Goal: Task Accomplishment & Management: Complete application form

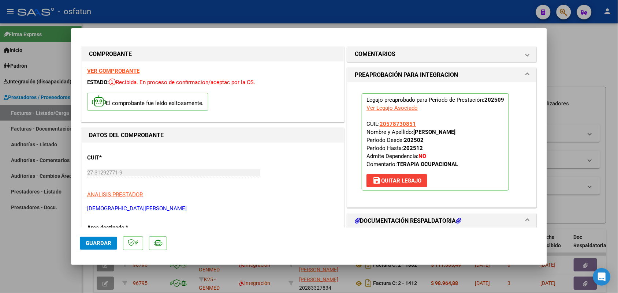
scroll to position [92, 0]
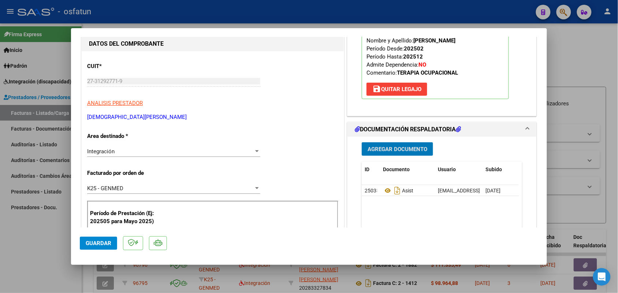
click at [97, 242] on span "Guardar" at bounding box center [99, 243] width 26 height 7
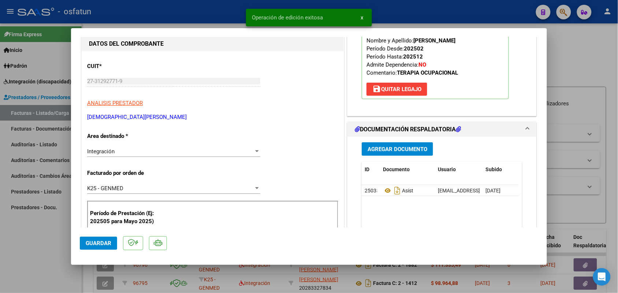
click at [43, 252] on div at bounding box center [309, 146] width 618 height 293
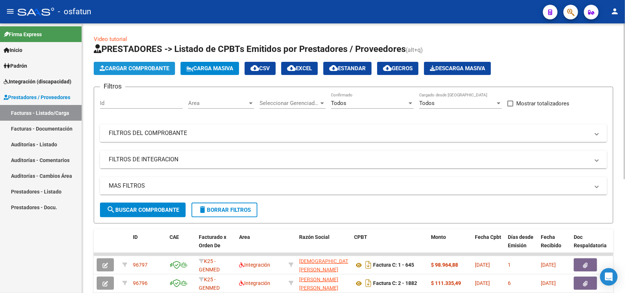
click at [123, 66] on span "Cargar Comprobante" at bounding box center [135, 68] width 70 height 7
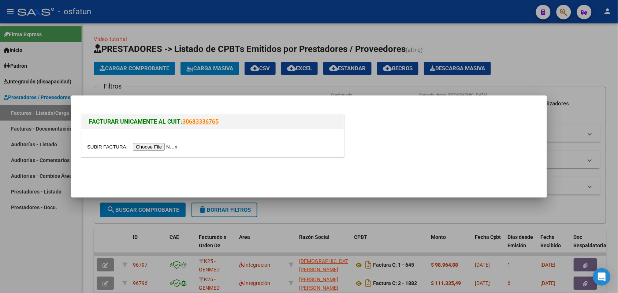
click at [156, 147] on input "file" at bounding box center [133, 147] width 93 height 8
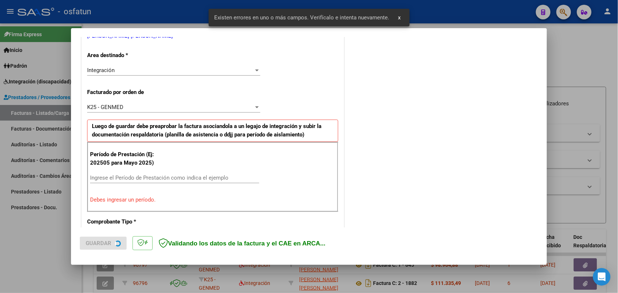
scroll to position [184, 0]
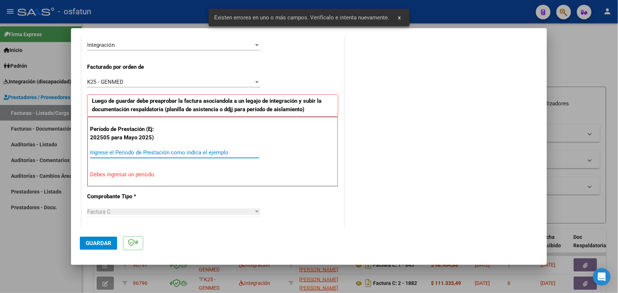
click at [171, 154] on input "Ingrese el Período de Prestación como indica el ejemplo" at bounding box center [174, 152] width 169 height 7
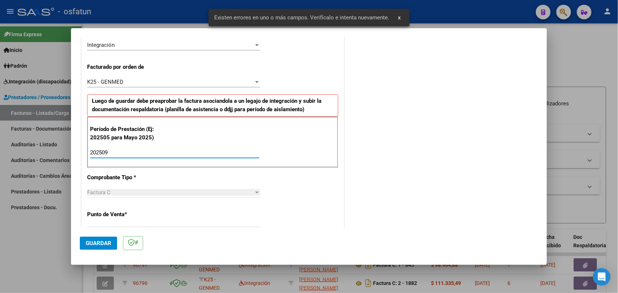
type input "202509"
click at [96, 242] on span "Guardar" at bounding box center [99, 243] width 26 height 7
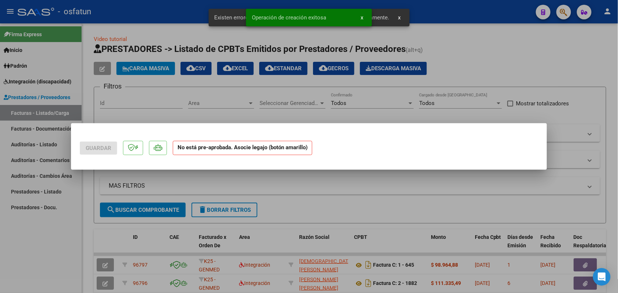
scroll to position [0, 0]
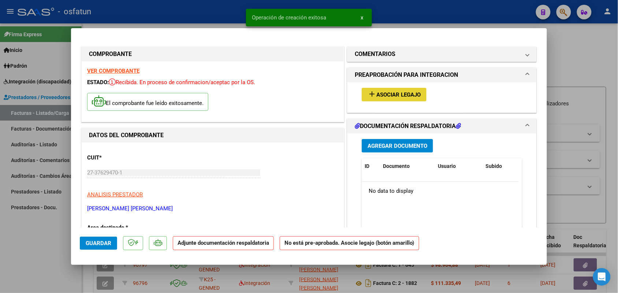
click at [391, 94] on span "Asociar Legajo" at bounding box center [398, 95] width 44 height 7
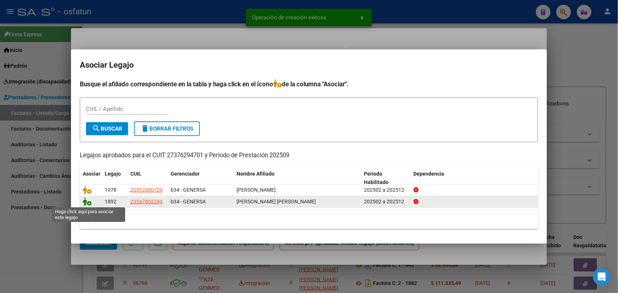
click at [87, 202] on icon at bounding box center [87, 202] width 9 height 8
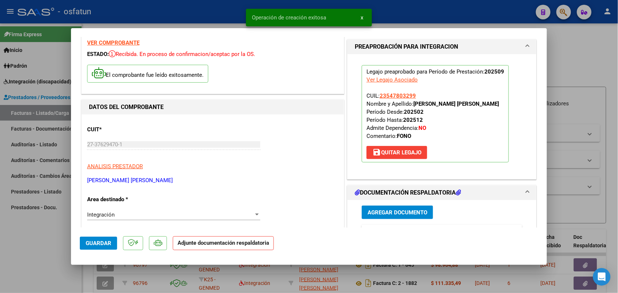
scroll to position [92, 0]
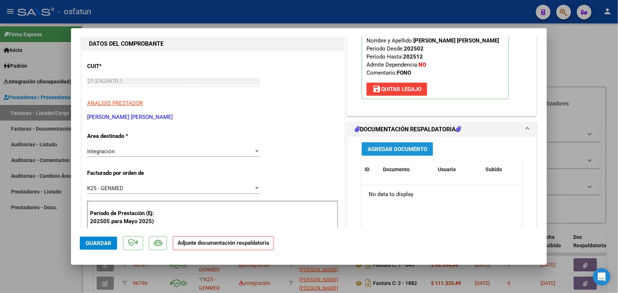
click at [396, 148] on span "Agregar Documento" at bounding box center [398, 149] width 60 height 7
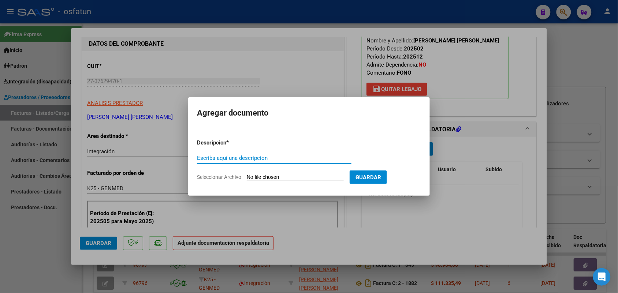
click at [219, 156] on input "Escriba aquí una descripcion" at bounding box center [274, 158] width 154 height 7
type input "asist"
click at [286, 173] on form "Descripcion * asist Escriba aquí una descripcion Seleccionar Archivo Guardar" at bounding box center [309, 159] width 224 height 53
click at [286, 176] on input "Seleccionar Archivo" at bounding box center [295, 177] width 97 height 7
type input "C:\fakepath\fono.pdf"
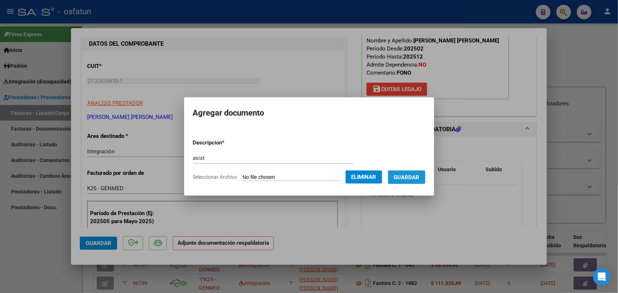
click at [417, 172] on button "Guardar" at bounding box center [406, 178] width 37 height 14
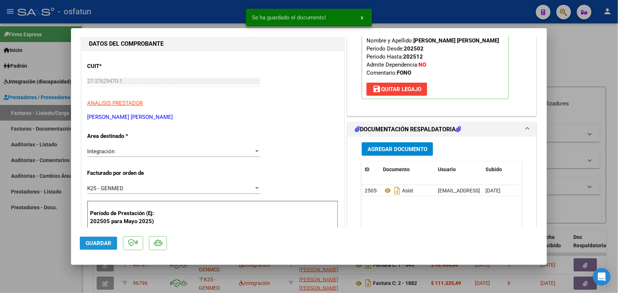
drag, startPoint x: 101, startPoint y: 238, endPoint x: 104, endPoint y: 244, distance: 6.4
click at [101, 239] on button "Guardar" at bounding box center [98, 243] width 37 height 13
click at [12, 253] on div at bounding box center [309, 146] width 618 height 293
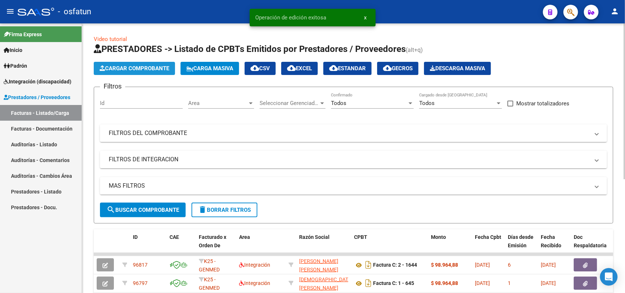
click at [147, 65] on span "Cargar Comprobante" at bounding box center [135, 68] width 70 height 7
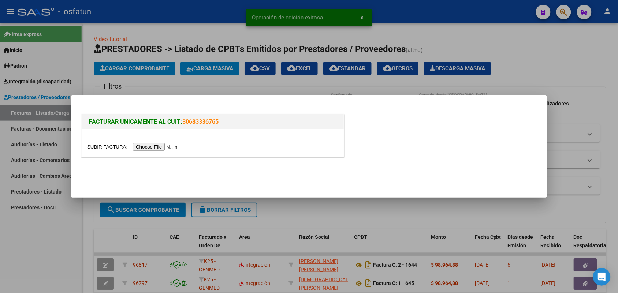
click at [156, 146] on input "file" at bounding box center [133, 147] width 93 height 8
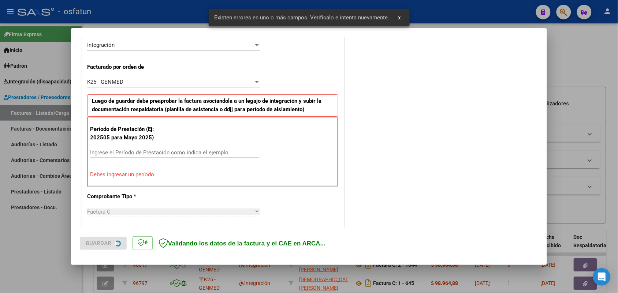
scroll to position [198, 0]
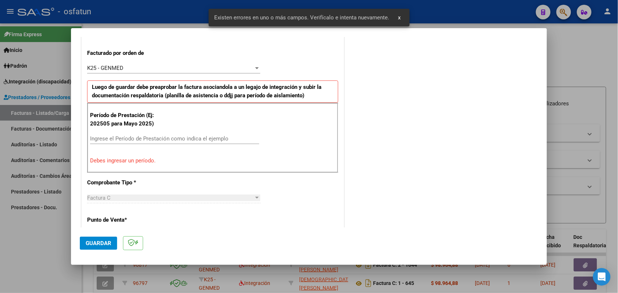
click at [180, 137] on input "Ingrese el Período de Prestación como indica el ejemplo" at bounding box center [174, 138] width 169 height 7
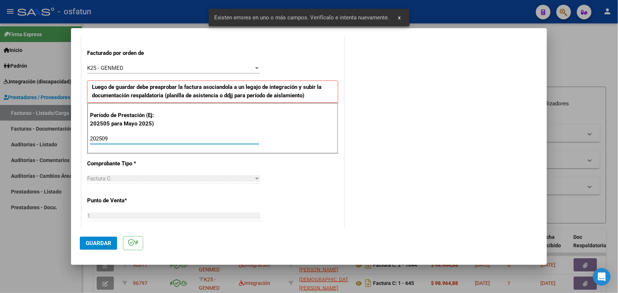
type input "202509"
click at [105, 242] on span "Guardar" at bounding box center [99, 243] width 26 height 7
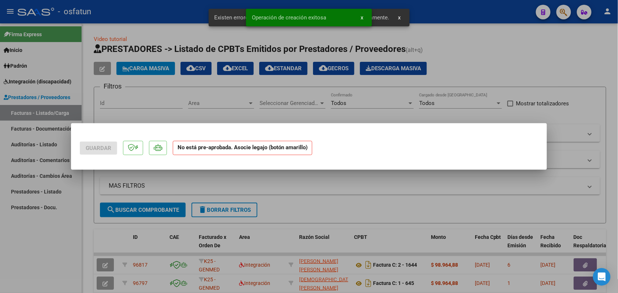
scroll to position [0, 0]
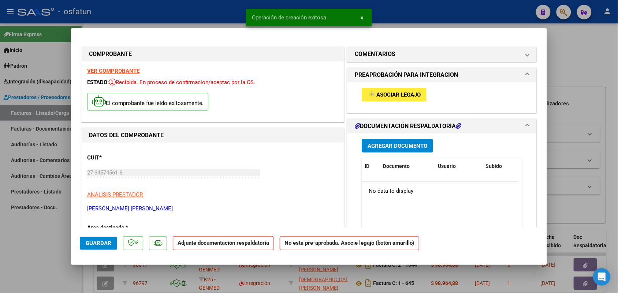
click at [411, 88] on button "add Asociar Legajo" at bounding box center [394, 95] width 65 height 14
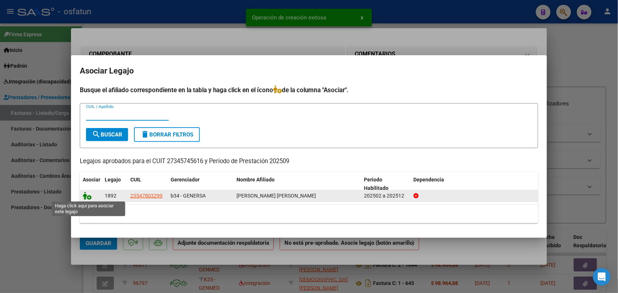
click at [86, 193] on icon at bounding box center [87, 196] width 9 height 8
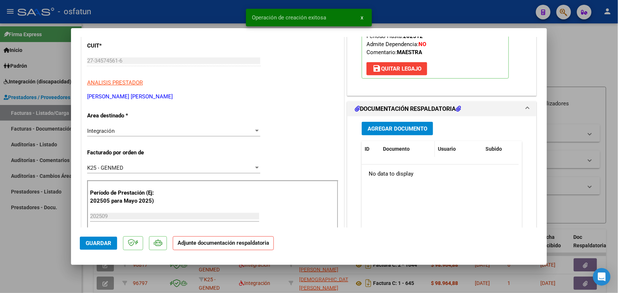
scroll to position [137, 0]
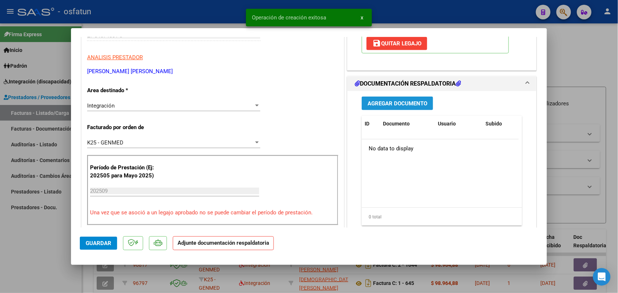
click at [398, 99] on button "Agregar Documento" at bounding box center [397, 104] width 71 height 14
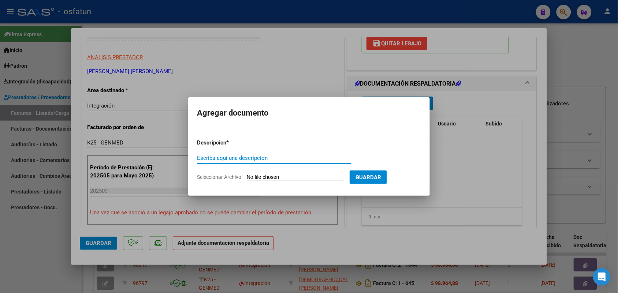
click at [224, 153] on div "Escriba aquí una descripcion" at bounding box center [274, 158] width 154 height 11
type input "asist"
drag, startPoint x: 268, startPoint y: 173, endPoint x: 259, endPoint y: 173, distance: 8.4
click at [267, 172] on form "Descripcion * asist Escriba aquí una descripcion Seleccionar Archivo Guardar" at bounding box center [309, 159] width 224 height 53
click at [277, 176] on input "Seleccionar Archivo" at bounding box center [295, 177] width 97 height 7
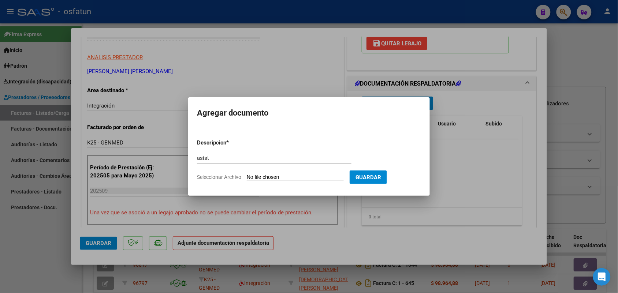
type input "C:\fakepath\maestra.pdf"
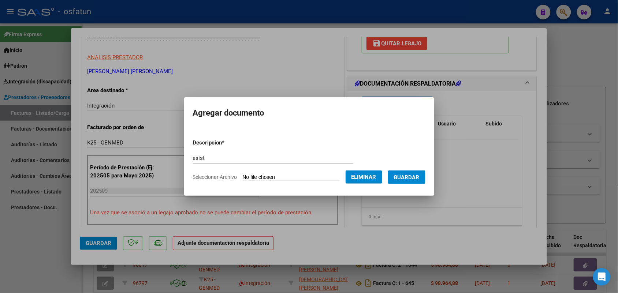
click at [410, 174] on span "Guardar" at bounding box center [407, 177] width 26 height 7
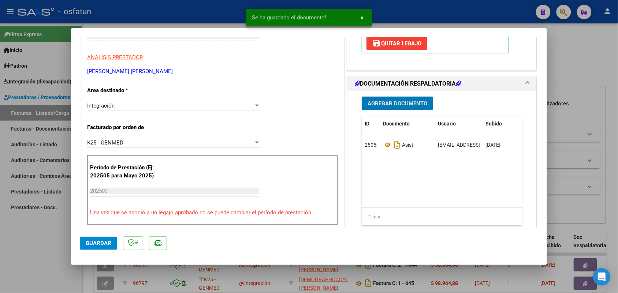
click at [92, 238] on button "Guardar" at bounding box center [98, 243] width 37 height 13
click at [33, 259] on div at bounding box center [309, 146] width 618 height 293
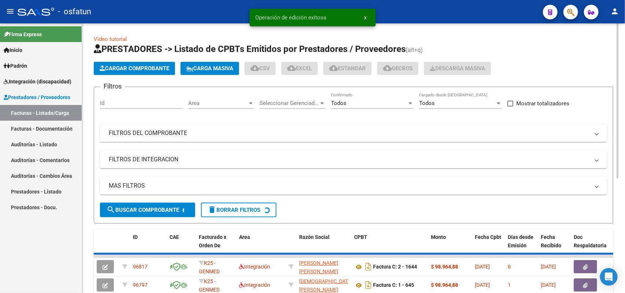
click at [154, 72] on button "Cargar Comprobante" at bounding box center [134, 68] width 81 height 13
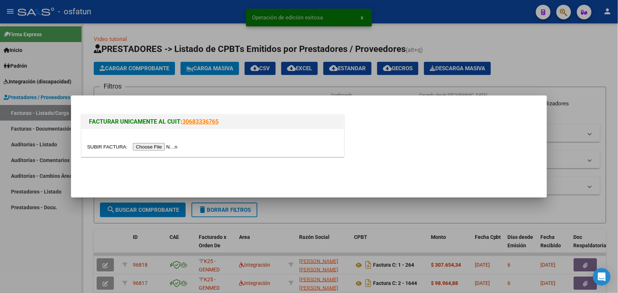
click at [158, 145] on input "file" at bounding box center [133, 147] width 93 height 8
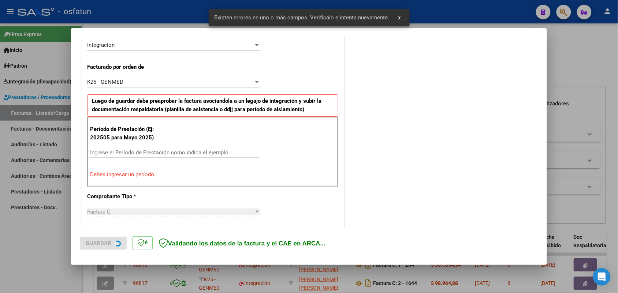
scroll to position [198, 0]
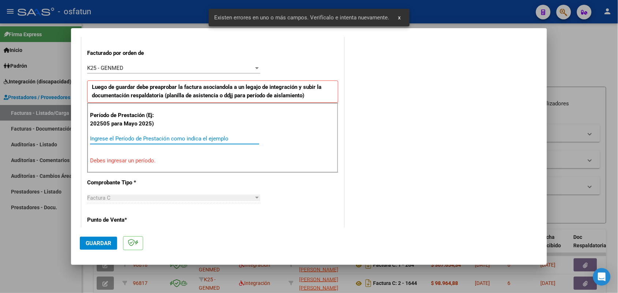
click at [179, 137] on input "Ingrese el Período de Prestación como indica el ejemplo" at bounding box center [174, 138] width 169 height 7
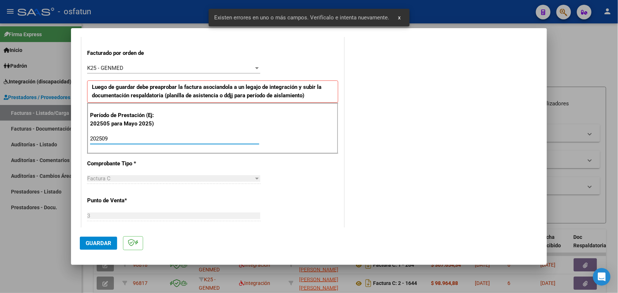
type input "202509"
click at [105, 242] on span "Guardar" at bounding box center [99, 243] width 26 height 7
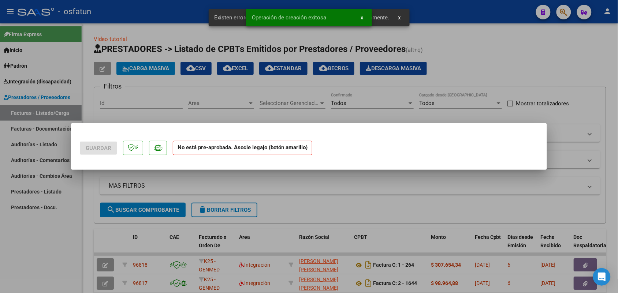
scroll to position [0, 0]
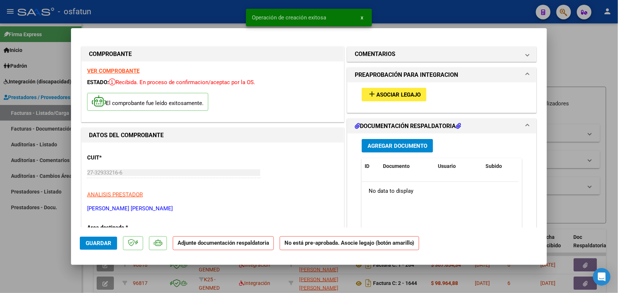
click at [414, 101] on div "add Asociar Legajo" at bounding box center [441, 94] width 171 height 25
click at [415, 96] on span "Asociar Legajo" at bounding box center [398, 95] width 44 height 7
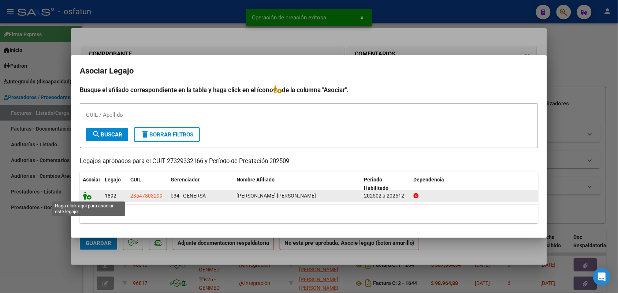
click at [87, 193] on icon at bounding box center [87, 196] width 9 height 8
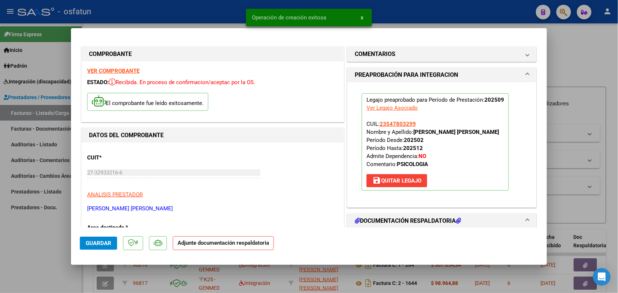
scroll to position [46, 0]
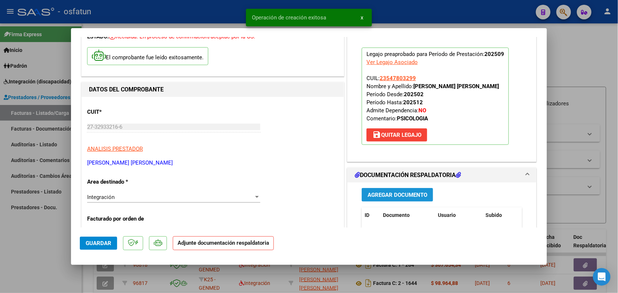
click at [386, 192] on span "Agregar Documento" at bounding box center [398, 195] width 60 height 7
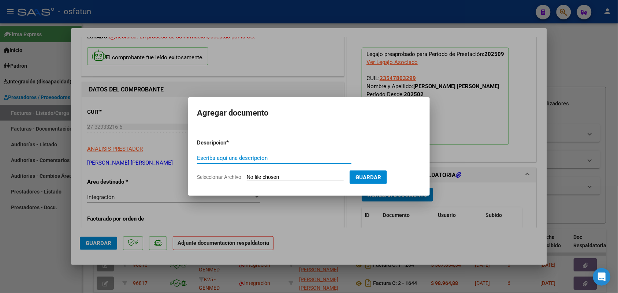
click at [233, 157] on input "Escriba aquí una descripcion" at bounding box center [274, 158] width 154 height 7
type input "asist"
click at [284, 176] on input "Seleccionar Archivo" at bounding box center [295, 177] width 97 height 7
type input "C:\fakepath\psl.pdf"
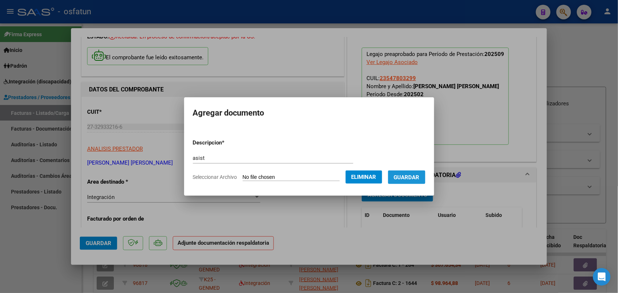
click at [417, 173] on button "Guardar" at bounding box center [406, 178] width 37 height 14
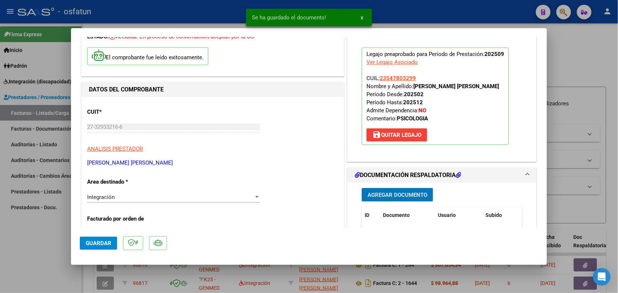
click at [97, 243] on span "Guardar" at bounding box center [99, 243] width 26 height 7
click at [49, 247] on div at bounding box center [309, 146] width 618 height 293
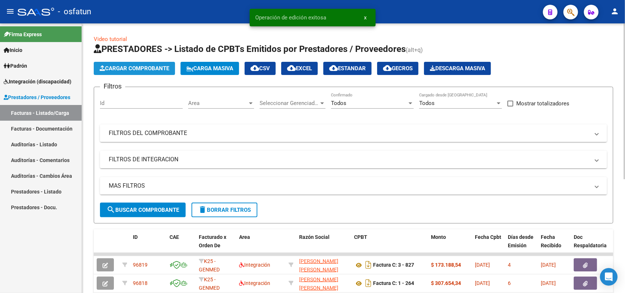
click at [140, 68] on span "Cargar Comprobante" at bounding box center [135, 68] width 70 height 7
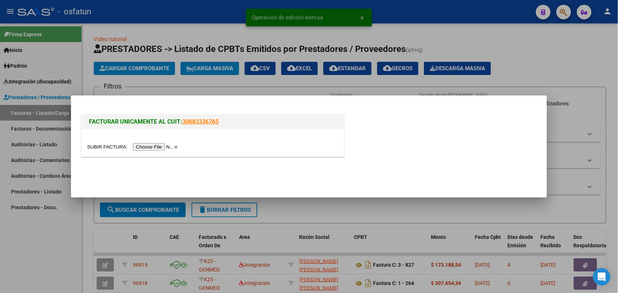
click at [150, 145] on input "file" at bounding box center [133, 147] width 93 height 8
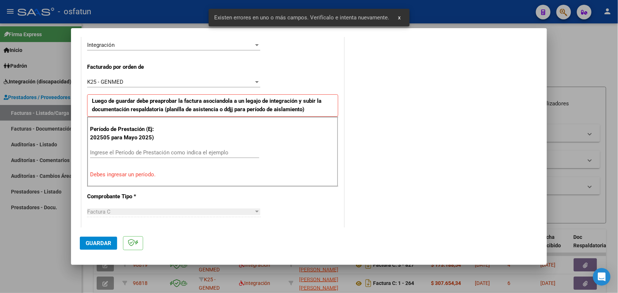
scroll to position [198, 0]
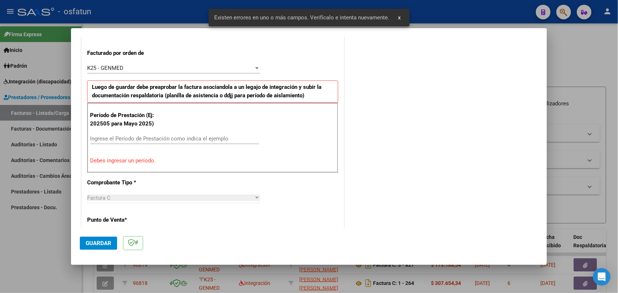
click at [173, 134] on div "Ingrese el Período de Prestación como indica el ejemplo" at bounding box center [174, 138] width 169 height 11
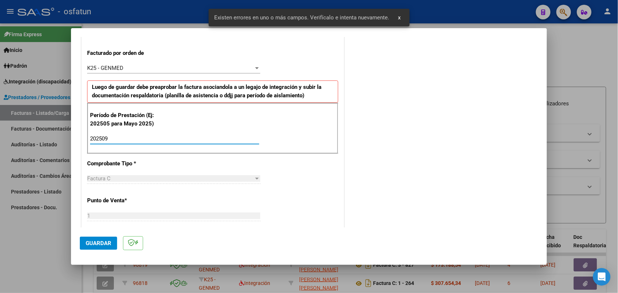
type input "202509"
click at [104, 243] on span "Guardar" at bounding box center [99, 243] width 26 height 7
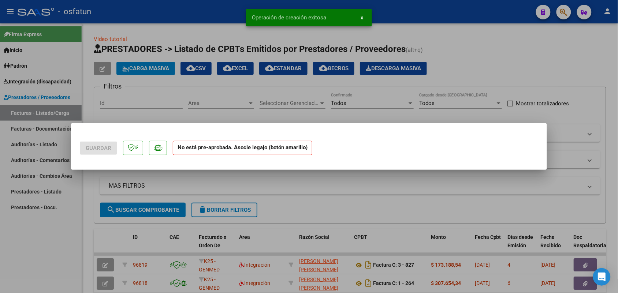
scroll to position [0, 0]
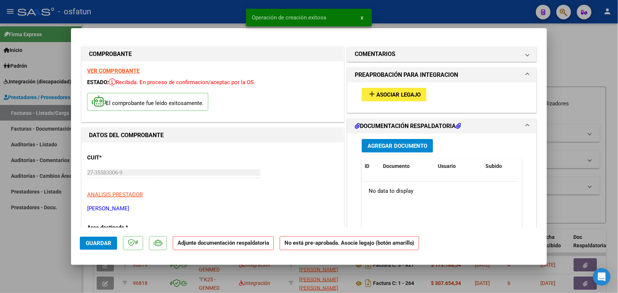
click at [386, 98] on button "add Asociar Legajo" at bounding box center [394, 95] width 65 height 14
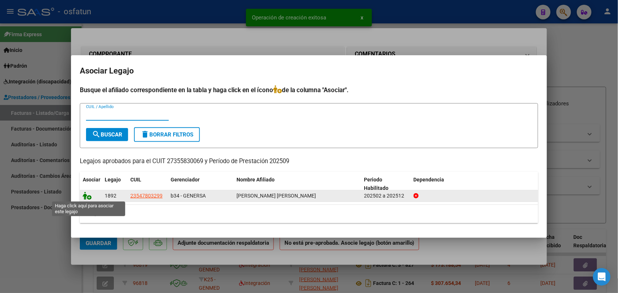
click at [89, 195] on icon at bounding box center [87, 196] width 9 height 8
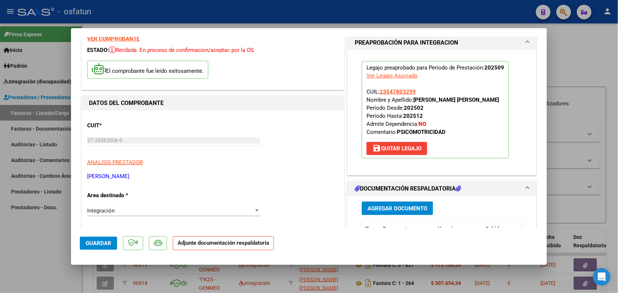
scroll to position [46, 0]
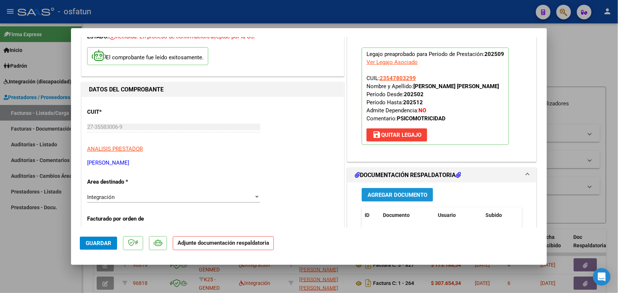
click at [394, 194] on span "Agregar Documento" at bounding box center [398, 195] width 60 height 7
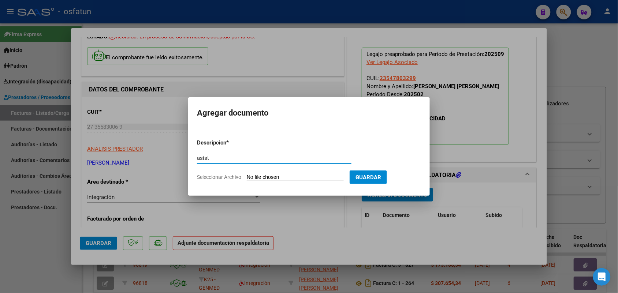
type input "asist"
click at [290, 176] on input "Seleccionar Archivo" at bounding box center [295, 177] width 97 height 7
type input "C:\fakepath\psm.pdf"
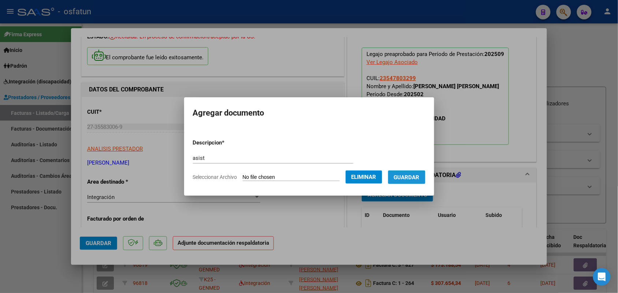
click at [415, 178] on span "Guardar" at bounding box center [407, 177] width 26 height 7
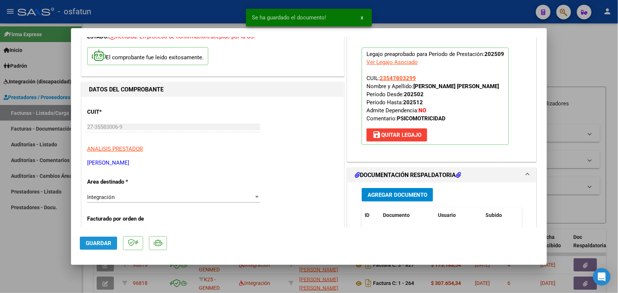
click at [97, 240] on button "Guardar" at bounding box center [98, 243] width 37 height 13
click at [30, 239] on div at bounding box center [309, 146] width 618 height 293
type input "$ 0,00"
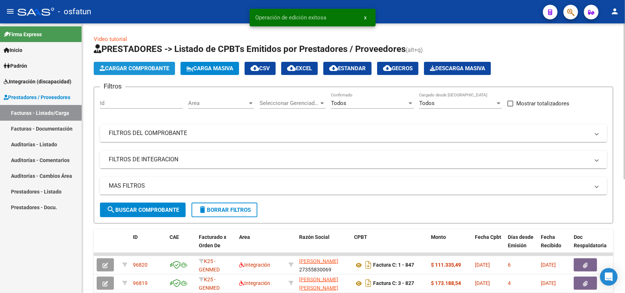
click at [136, 64] on button "Cargar Comprobante" at bounding box center [134, 68] width 81 height 13
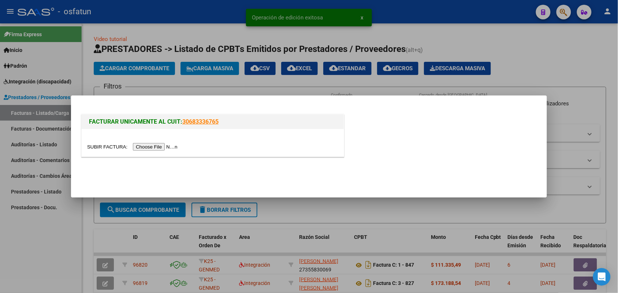
click at [170, 146] on input "file" at bounding box center [133, 147] width 93 height 8
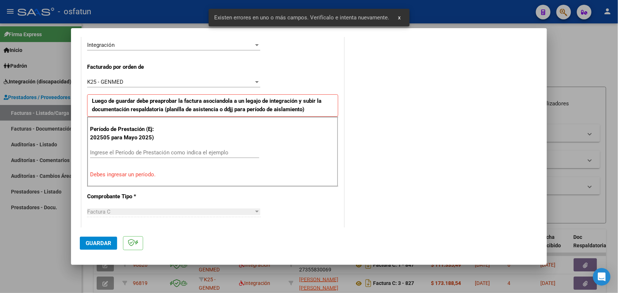
scroll to position [198, 0]
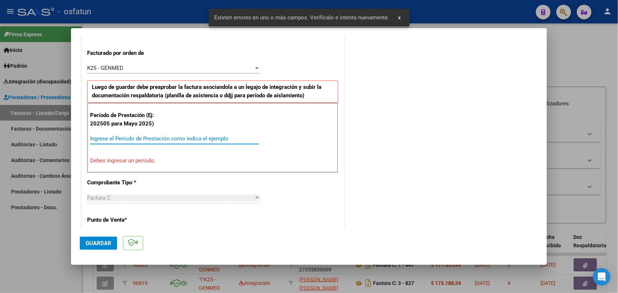
click at [140, 137] on input "Ingrese el Período de Prestación como indica el ejemplo" at bounding box center [174, 138] width 169 height 7
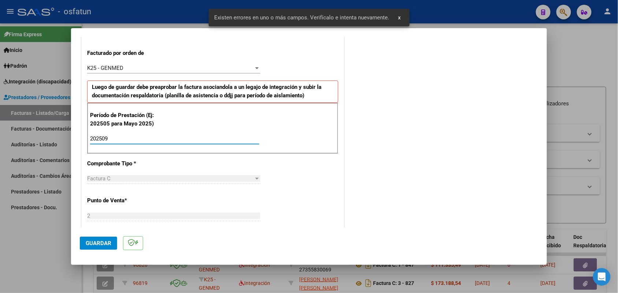
type input "202509"
click at [94, 243] on span "Guardar" at bounding box center [99, 243] width 26 height 7
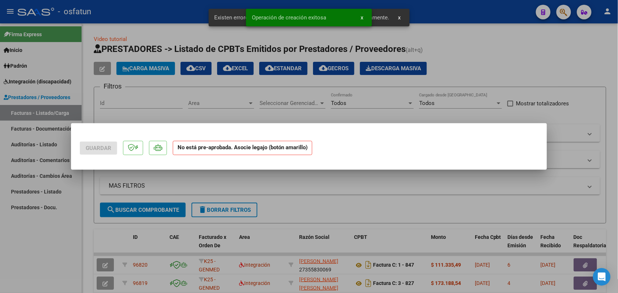
scroll to position [0, 0]
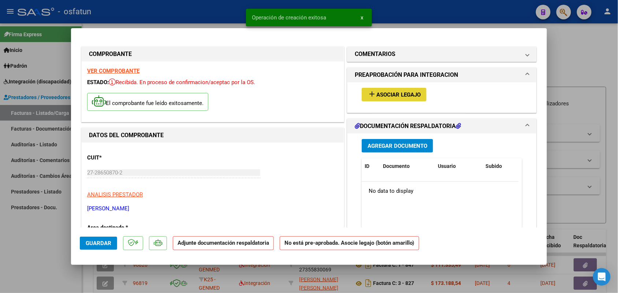
click at [385, 90] on button "add Asociar Legajo" at bounding box center [394, 95] width 65 height 14
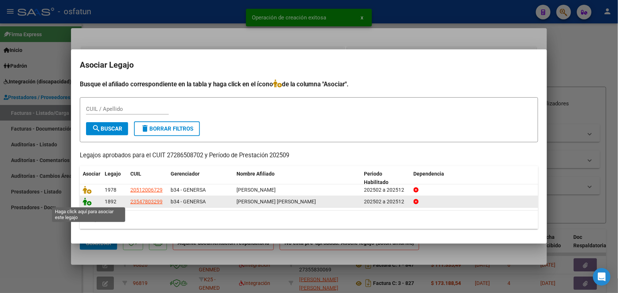
click at [88, 204] on icon at bounding box center [87, 202] width 9 height 8
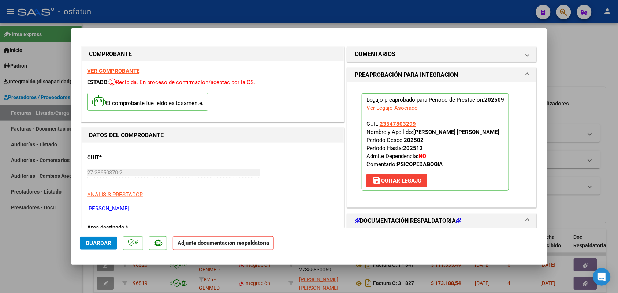
scroll to position [46, 0]
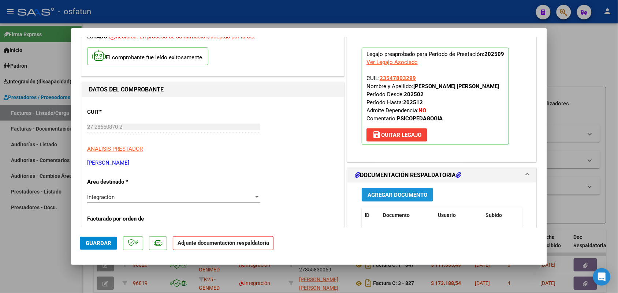
click at [388, 193] on span "Agregar Documento" at bounding box center [398, 195] width 60 height 7
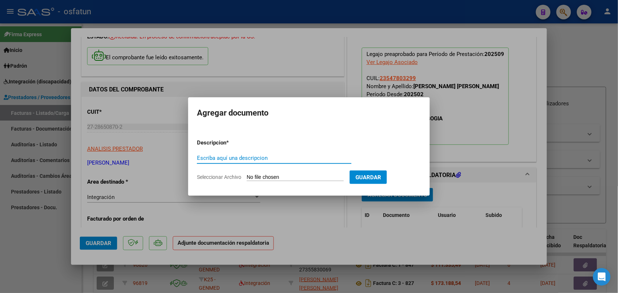
click at [238, 157] on input "Escriba aquí una descripcion" at bounding box center [274, 158] width 154 height 7
type input "asist"
click at [273, 179] on input "Seleccionar Archivo" at bounding box center [295, 177] width 97 height 7
type input "C:\fakepath\psp.pdf"
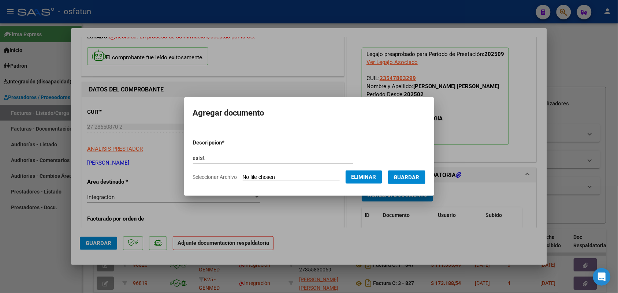
click at [416, 171] on button "Guardar" at bounding box center [406, 178] width 37 height 14
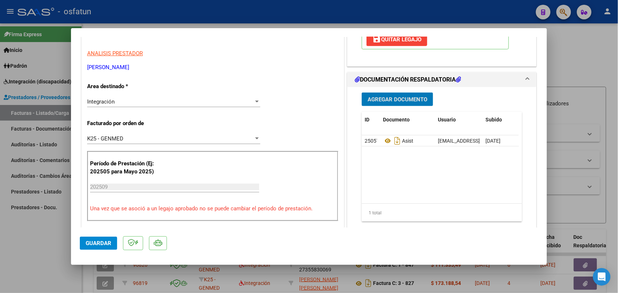
scroll to position [183, 0]
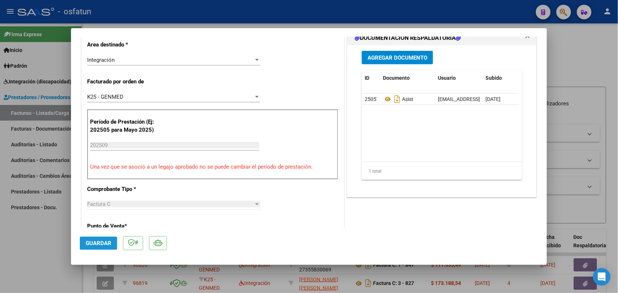
click at [89, 241] on span "Guardar" at bounding box center [99, 243] width 26 height 7
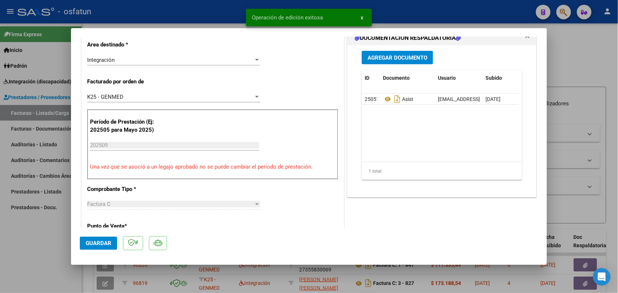
click at [53, 242] on div at bounding box center [309, 146] width 618 height 293
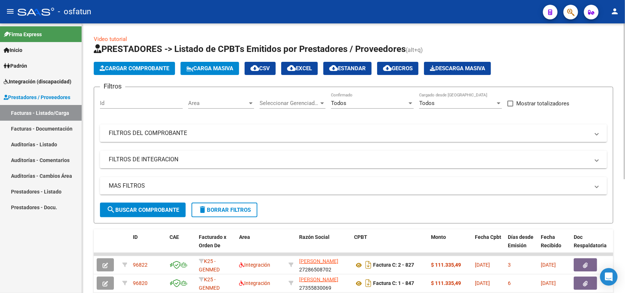
click at [145, 70] on span "Cargar Comprobante" at bounding box center [135, 68] width 70 height 7
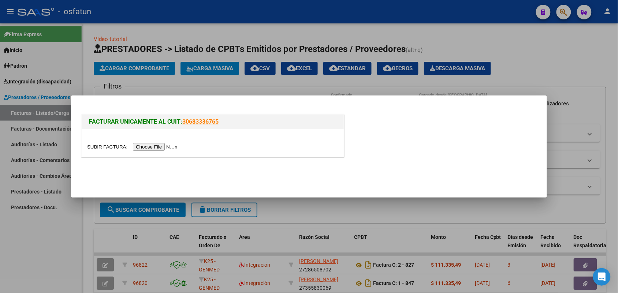
click at [164, 146] on input "file" at bounding box center [133, 147] width 93 height 8
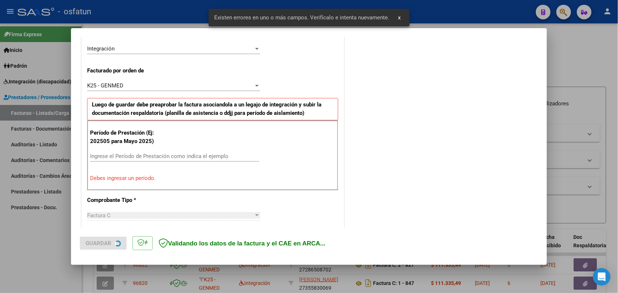
scroll to position [198, 0]
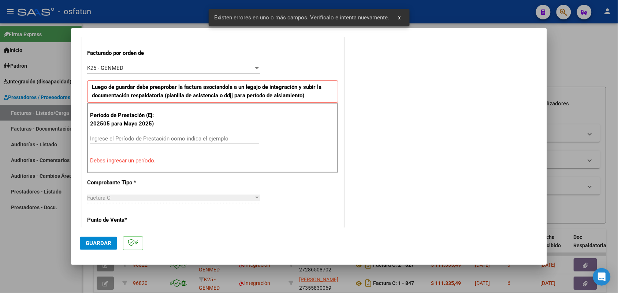
click at [140, 139] on input "Ingrese el Período de Prestación como indica el ejemplo" at bounding box center [174, 138] width 169 height 7
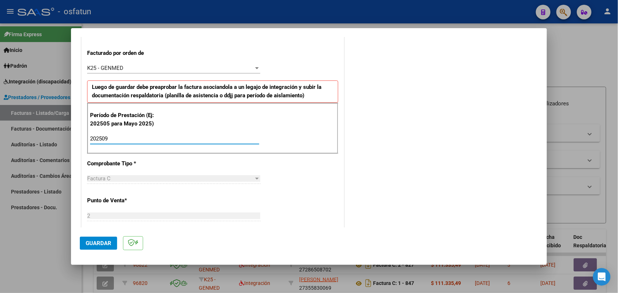
type input "202509"
click at [88, 251] on mat-dialog-actions "Guardar" at bounding box center [309, 242] width 458 height 29
click at [93, 246] on span "Guardar" at bounding box center [99, 243] width 26 height 7
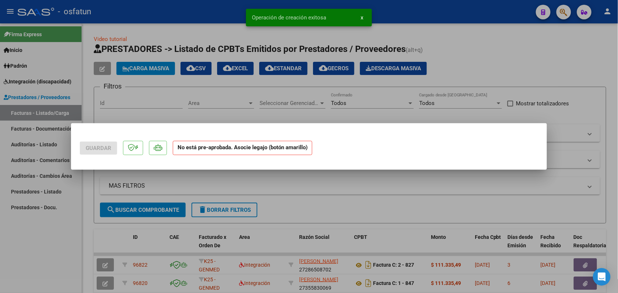
scroll to position [0, 0]
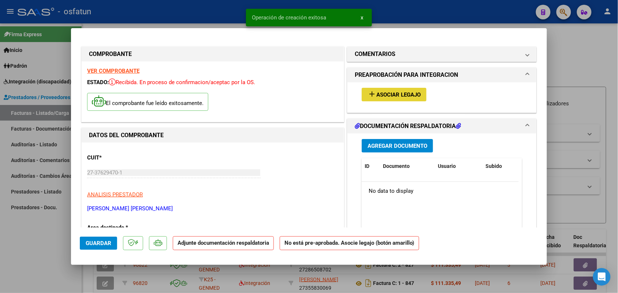
click at [396, 90] on button "add Asociar Legajo" at bounding box center [394, 95] width 65 height 14
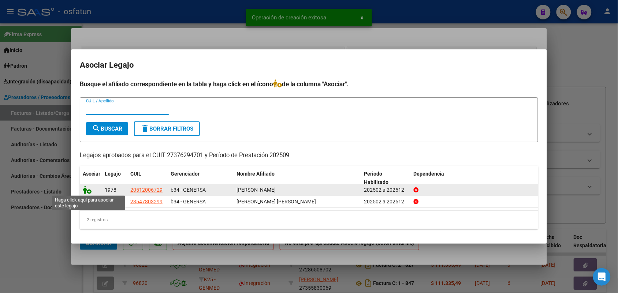
click at [88, 190] on icon at bounding box center [87, 190] width 9 height 8
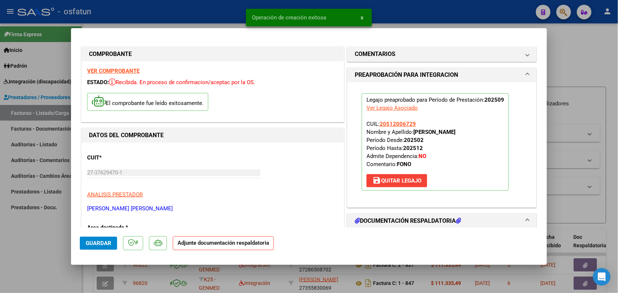
scroll to position [46, 0]
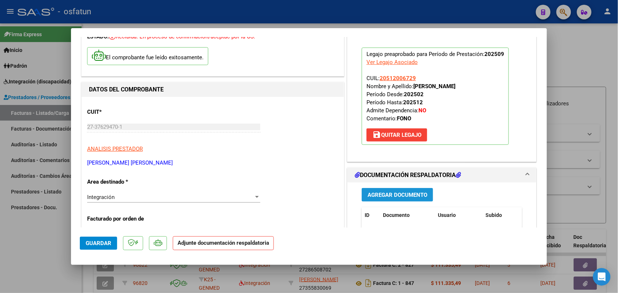
click at [385, 192] on span "Agregar Documento" at bounding box center [398, 195] width 60 height 7
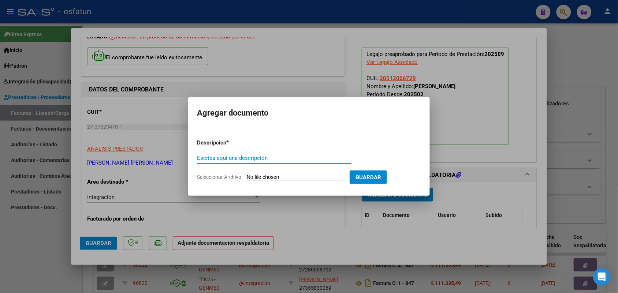
click at [220, 156] on input "Escriba aquí una descripcion" at bounding box center [274, 158] width 154 height 7
type input "asist"
click at [278, 175] on input "Seleccionar Archivo" at bounding box center [295, 177] width 97 height 7
type input "C:\fakepath\Aut- y asistencia Fono.pdf"
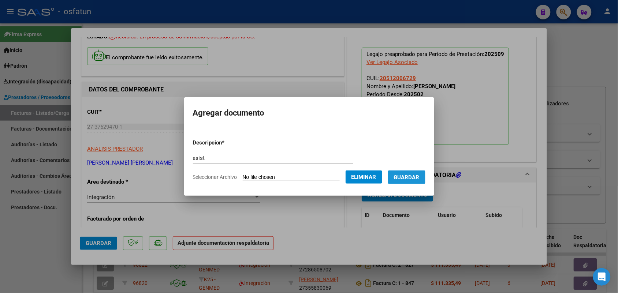
click at [413, 174] on span "Guardar" at bounding box center [407, 177] width 26 height 7
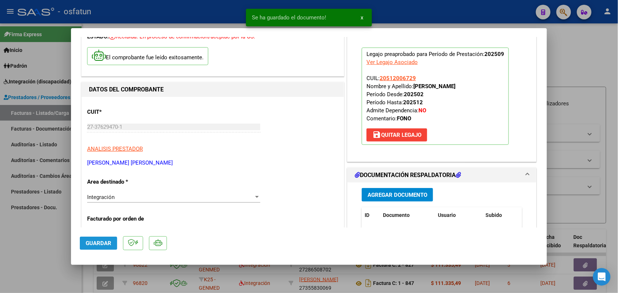
click at [100, 237] on button "Guardar" at bounding box center [98, 243] width 37 height 13
click at [24, 253] on div at bounding box center [309, 146] width 618 height 293
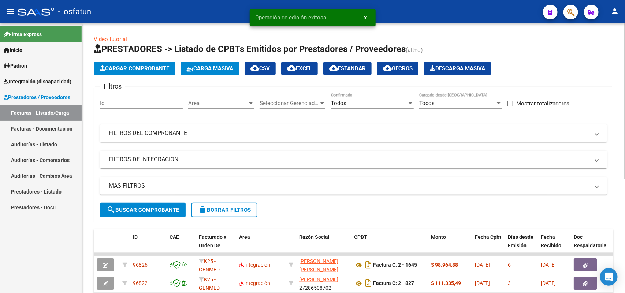
click at [128, 68] on span "Cargar Comprobante" at bounding box center [135, 68] width 70 height 7
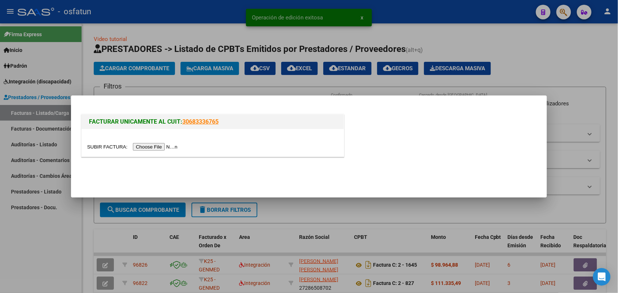
click at [147, 146] on input "file" at bounding box center [133, 147] width 93 height 8
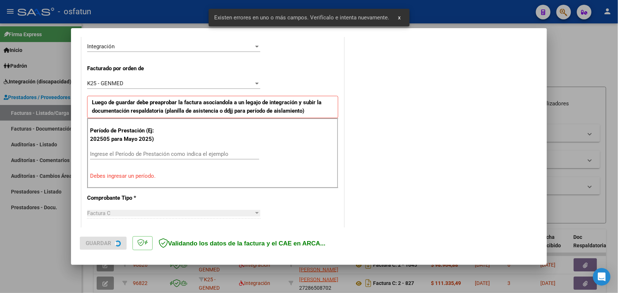
scroll to position [184, 0]
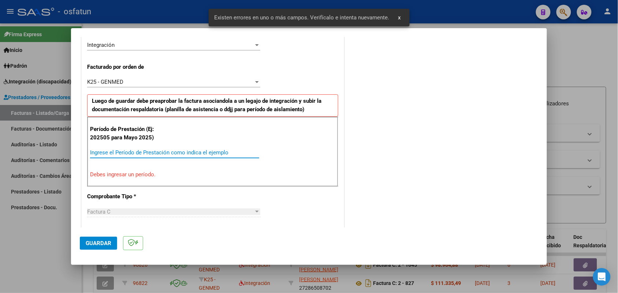
click at [167, 151] on input "Ingrese el Período de Prestación como indica el ejemplo" at bounding box center [174, 152] width 169 height 7
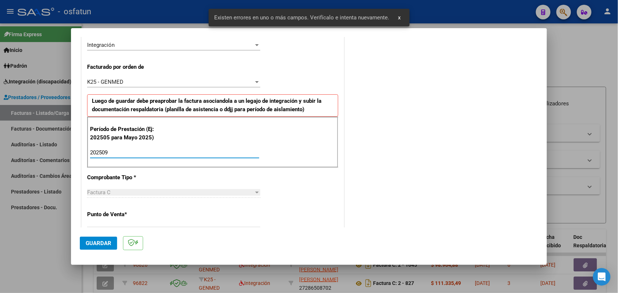
type input "202509"
click at [97, 243] on span "Guardar" at bounding box center [99, 243] width 26 height 7
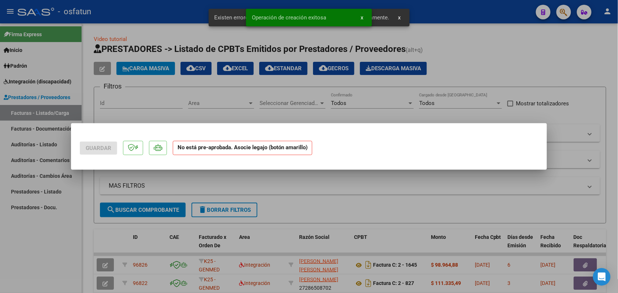
scroll to position [0, 0]
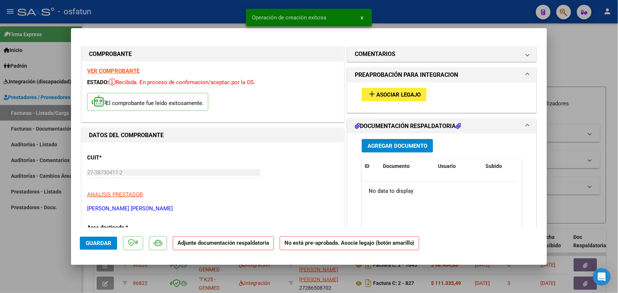
click at [387, 89] on button "add Asociar Legajo" at bounding box center [394, 95] width 65 height 14
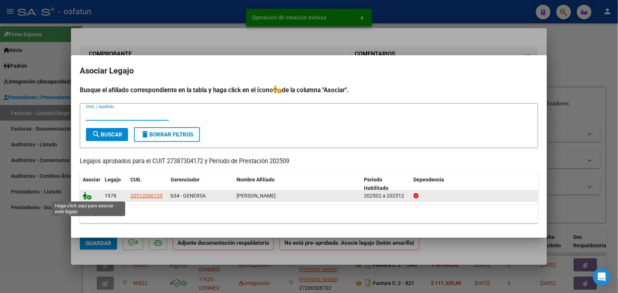
click at [88, 194] on icon at bounding box center [87, 196] width 9 height 8
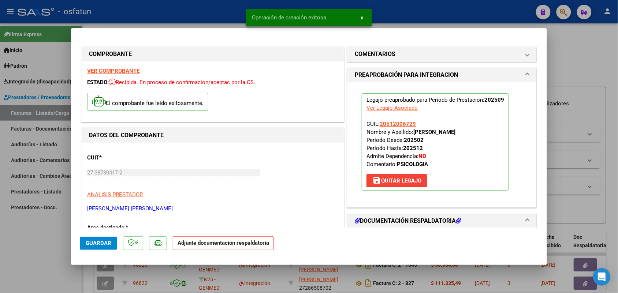
scroll to position [46, 0]
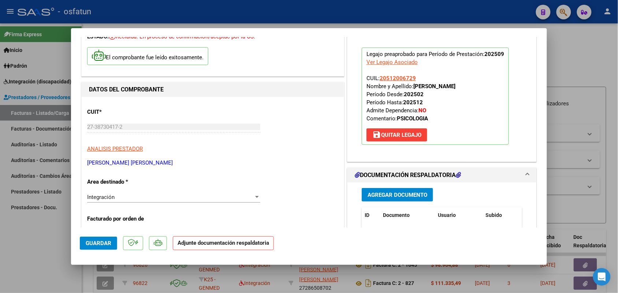
click at [382, 190] on button "Agregar Documento" at bounding box center [397, 195] width 71 height 14
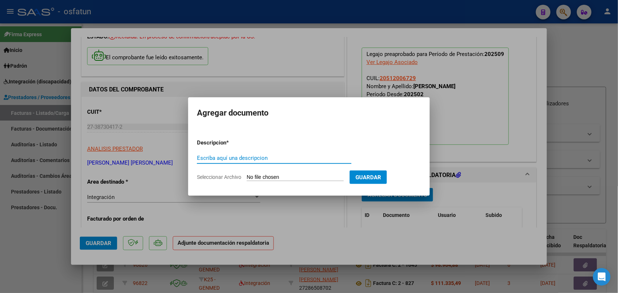
click at [251, 159] on input "Escriba aquí una descripcion" at bounding box center [274, 158] width 154 height 7
type input "asist"
click at [284, 178] on input "Seleccionar Archivo" at bounding box center [295, 177] width 97 height 7
type input "C:\fakepath\[PERSON_NAME] psicologia asistencia y aut.pdf"
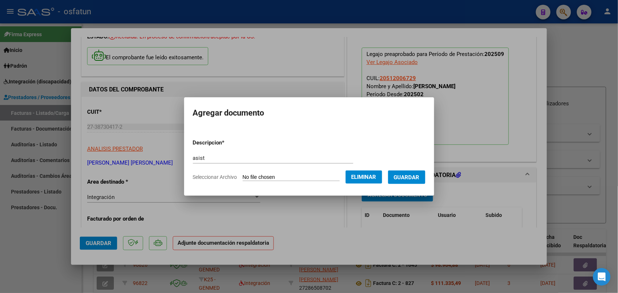
click at [417, 172] on button "Guardar" at bounding box center [406, 178] width 37 height 14
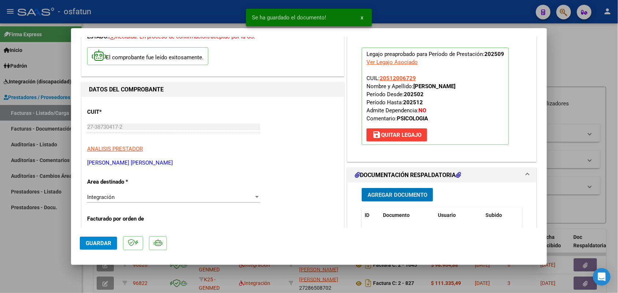
click at [99, 241] on span "Guardar" at bounding box center [99, 243] width 26 height 7
click at [32, 246] on div at bounding box center [309, 146] width 618 height 293
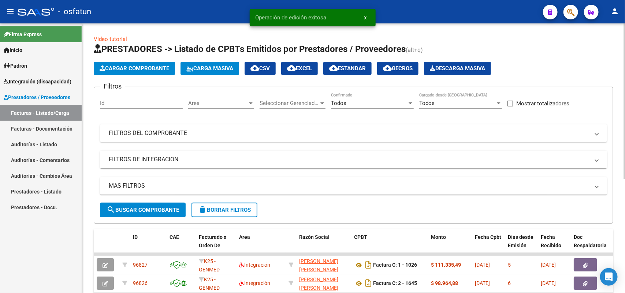
click at [148, 66] on span "Cargar Comprobante" at bounding box center [135, 68] width 70 height 7
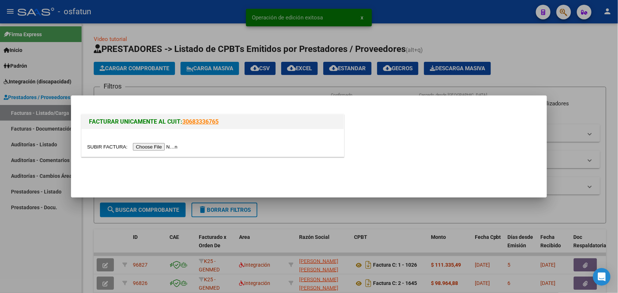
click at [164, 148] on input "file" at bounding box center [133, 147] width 93 height 8
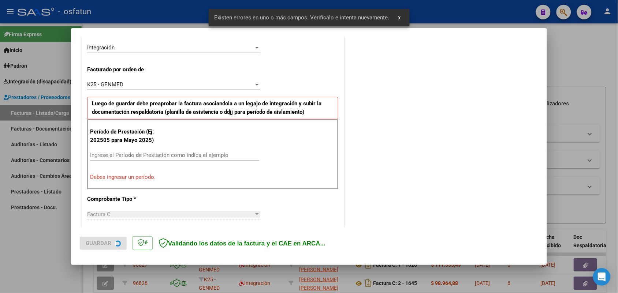
scroll to position [184, 0]
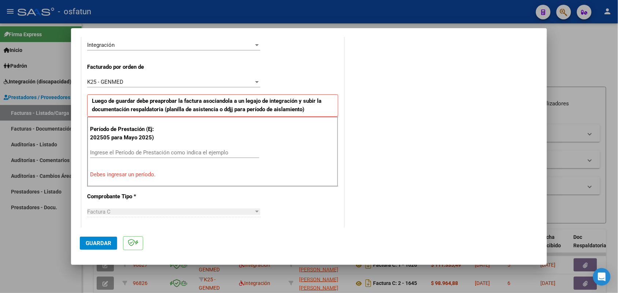
click at [167, 150] on input "Ingrese el Período de Prestación como indica el ejemplo" at bounding box center [174, 152] width 169 height 7
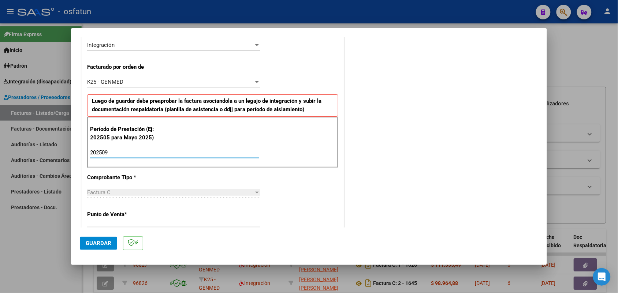
type input "202509"
click at [104, 242] on span "Guardar" at bounding box center [99, 243] width 26 height 7
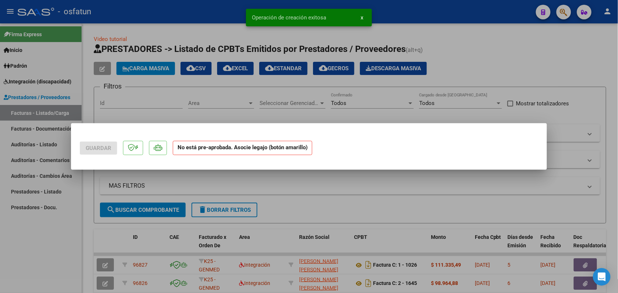
scroll to position [0, 0]
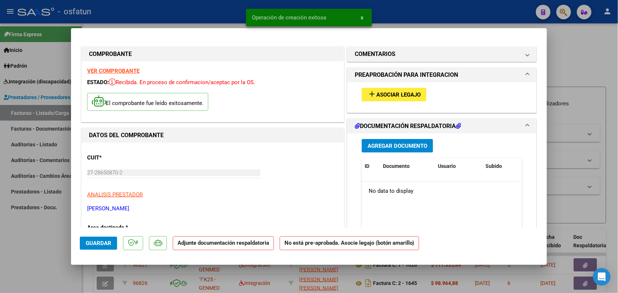
click at [404, 92] on span "Asociar Legajo" at bounding box center [398, 95] width 44 height 7
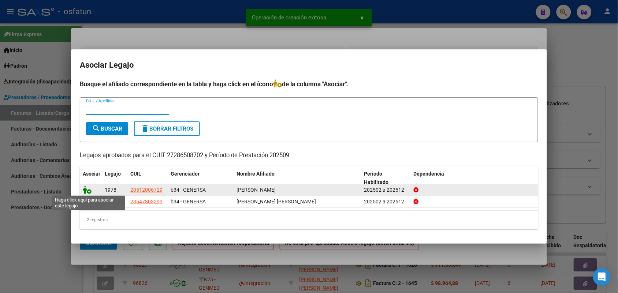
click at [88, 188] on icon at bounding box center [87, 190] width 9 height 8
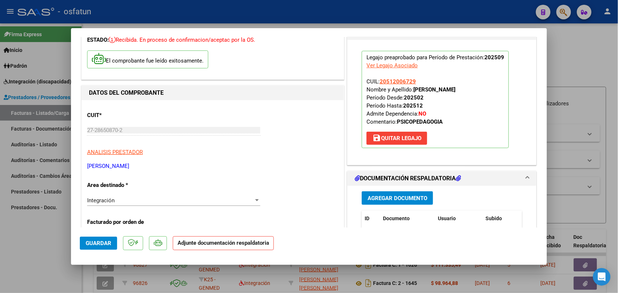
scroll to position [92, 0]
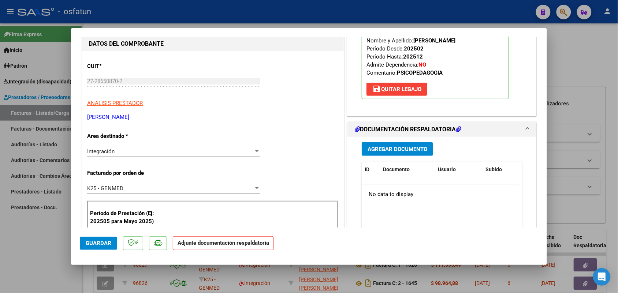
click at [389, 150] on span "Agregar Documento" at bounding box center [398, 149] width 60 height 7
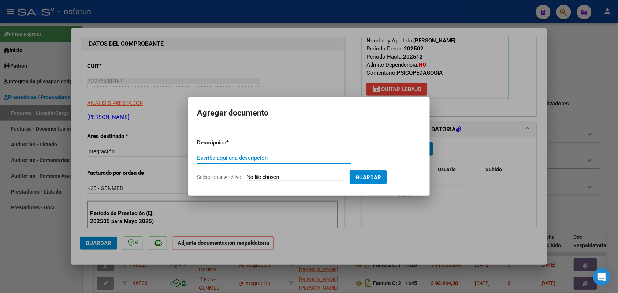
click at [238, 157] on input "Escriba aquí una descripcion" at bounding box center [274, 158] width 154 height 7
type input "asist"
click at [283, 178] on input "Seleccionar Archivo" at bounding box center [295, 177] width 97 height 7
type input "C:\fakepath\PLANILLA Y AUTORIZACION PSICOPEDAGOGIA.pdf"
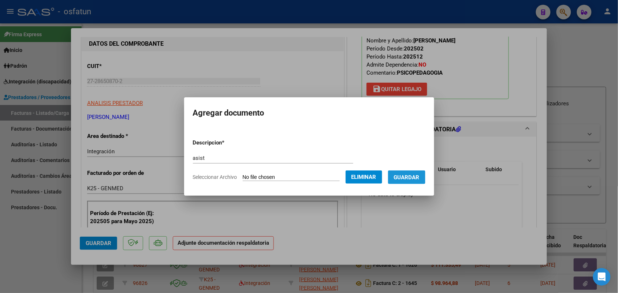
click at [414, 176] on span "Guardar" at bounding box center [407, 177] width 26 height 7
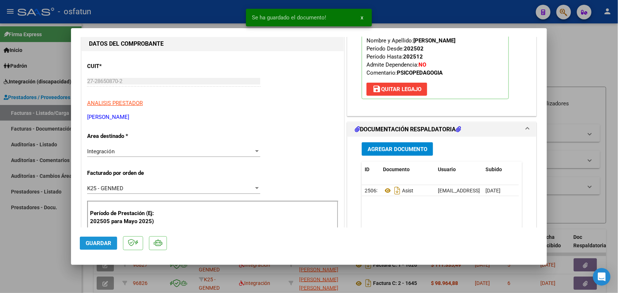
click at [102, 240] on span "Guardar" at bounding box center [99, 243] width 26 height 7
click at [49, 253] on div at bounding box center [309, 146] width 618 height 293
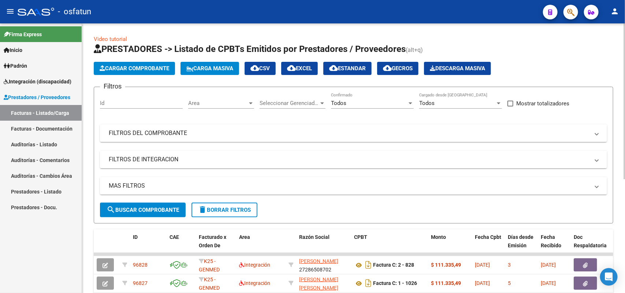
drag, startPoint x: 136, startPoint y: 60, endPoint x: 138, endPoint y: 63, distance: 4.3
click at [138, 63] on app-list-header "PRESTADORES -> Listado de CPBTs Emitidos por Prestadores / Proveedores (alt+q) …" at bounding box center [354, 133] width 520 height 180
click at [139, 65] on span "Cargar Comprobante" at bounding box center [135, 68] width 70 height 7
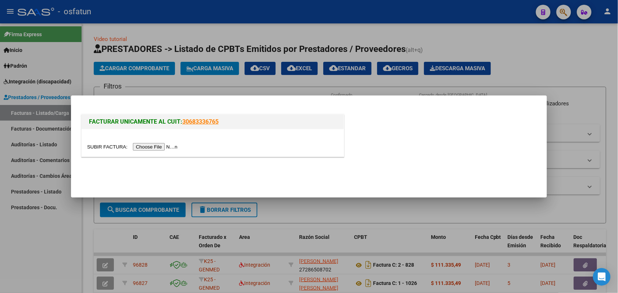
click at [162, 148] on input "file" at bounding box center [133, 147] width 93 height 8
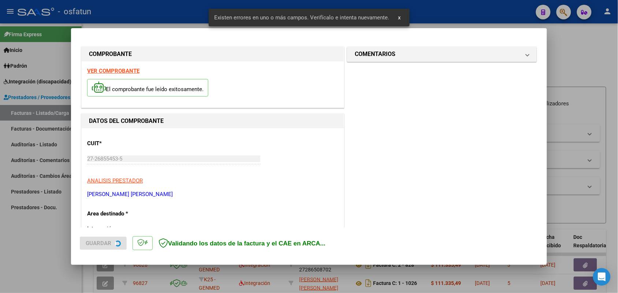
scroll to position [184, 0]
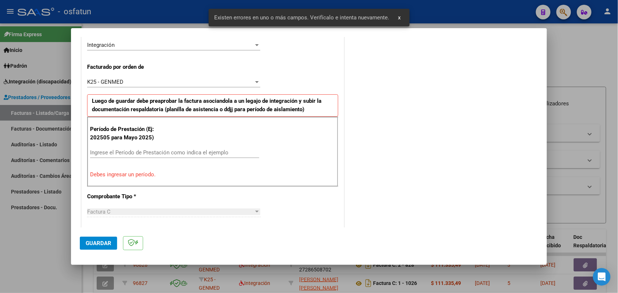
drag, startPoint x: 173, startPoint y: 148, endPoint x: 176, endPoint y: 152, distance: 5.7
click at [174, 148] on div "Ingrese el Período de Prestación como indica el ejemplo" at bounding box center [174, 152] width 169 height 11
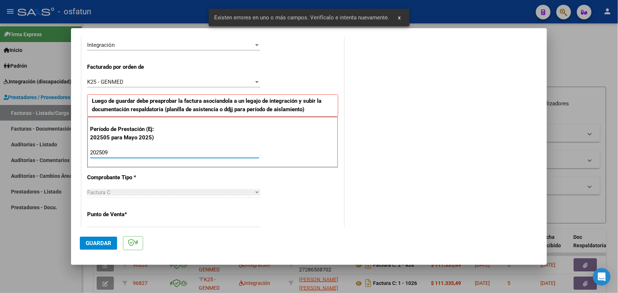
type input "202509"
click at [105, 240] on span "Guardar" at bounding box center [99, 243] width 26 height 7
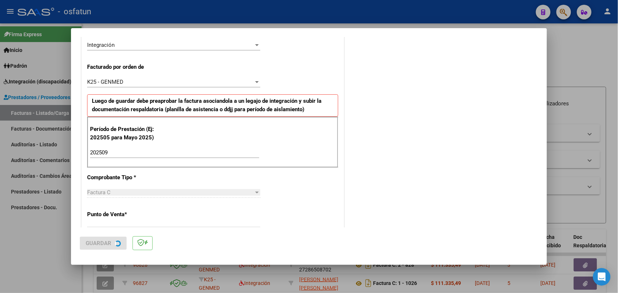
scroll to position [0, 0]
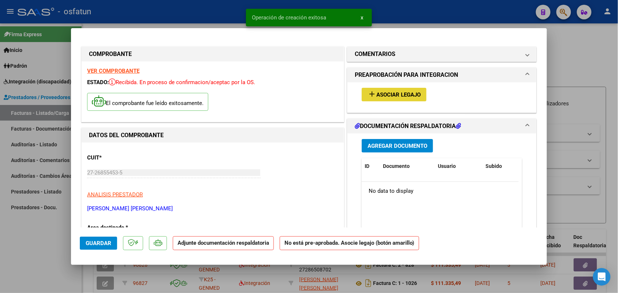
click at [396, 95] on span "Asociar Legajo" at bounding box center [398, 95] width 44 height 7
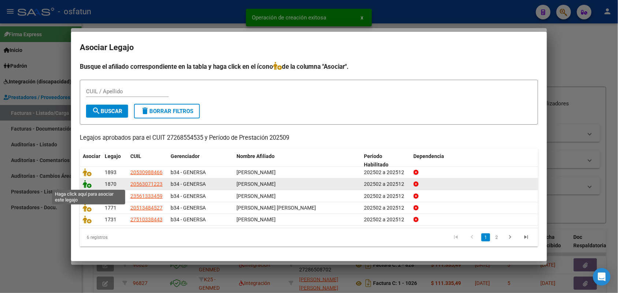
click at [85, 183] on icon at bounding box center [87, 184] width 9 height 8
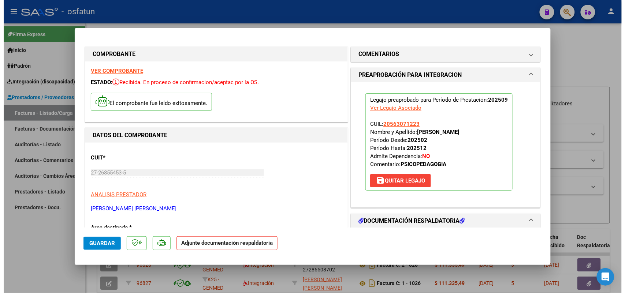
scroll to position [46, 0]
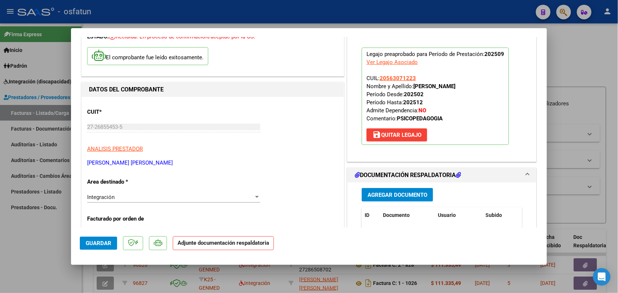
click at [394, 191] on button "Agregar Documento" at bounding box center [397, 195] width 71 height 14
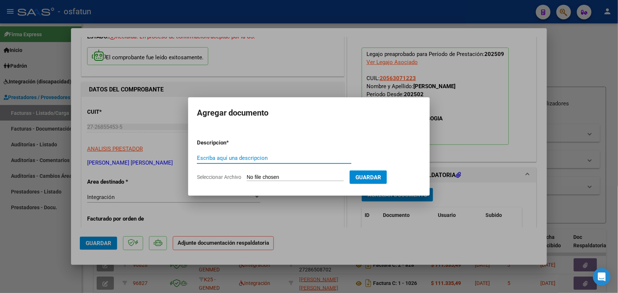
click at [231, 156] on input "Escriba aquí una descripcion" at bounding box center [274, 158] width 154 height 7
type input "asist"
click at [301, 176] on input "Seleccionar Archivo" at bounding box center [295, 177] width 97 height 7
type input "C:\fakepath\ASIST + AUT SEPTIEMBRE PSP - [PERSON_NAME] (1).pdf"
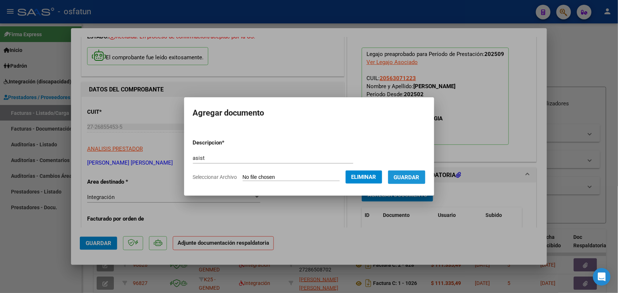
click at [418, 175] on span "Guardar" at bounding box center [407, 177] width 26 height 7
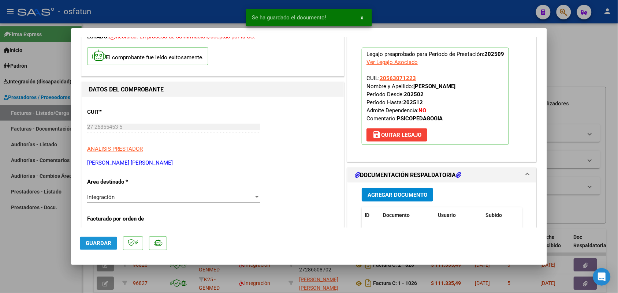
click at [108, 241] on span "Guardar" at bounding box center [99, 243] width 26 height 7
click at [49, 249] on div at bounding box center [309, 146] width 618 height 293
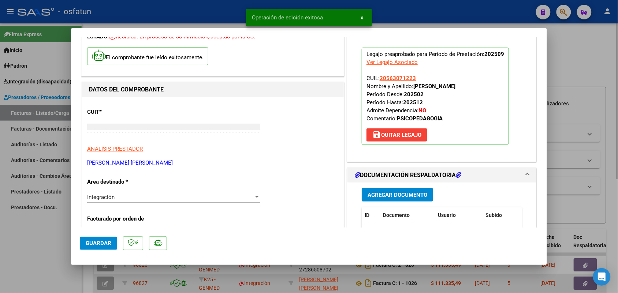
type input "$ 0,00"
